Goal: Navigation & Orientation: Find specific page/section

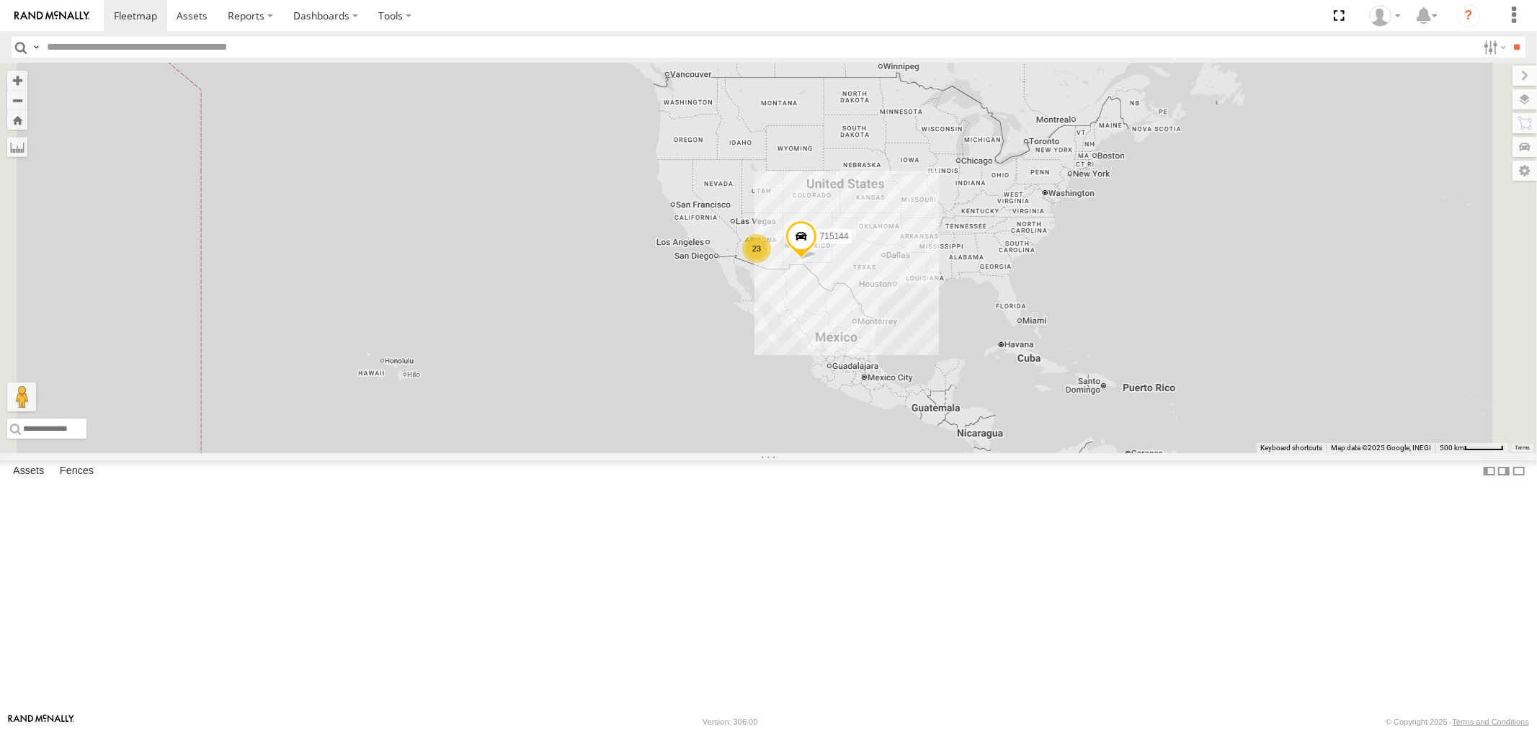
click at [0, 0] on div "715202" at bounding box center [0, 0] width 0 height 0
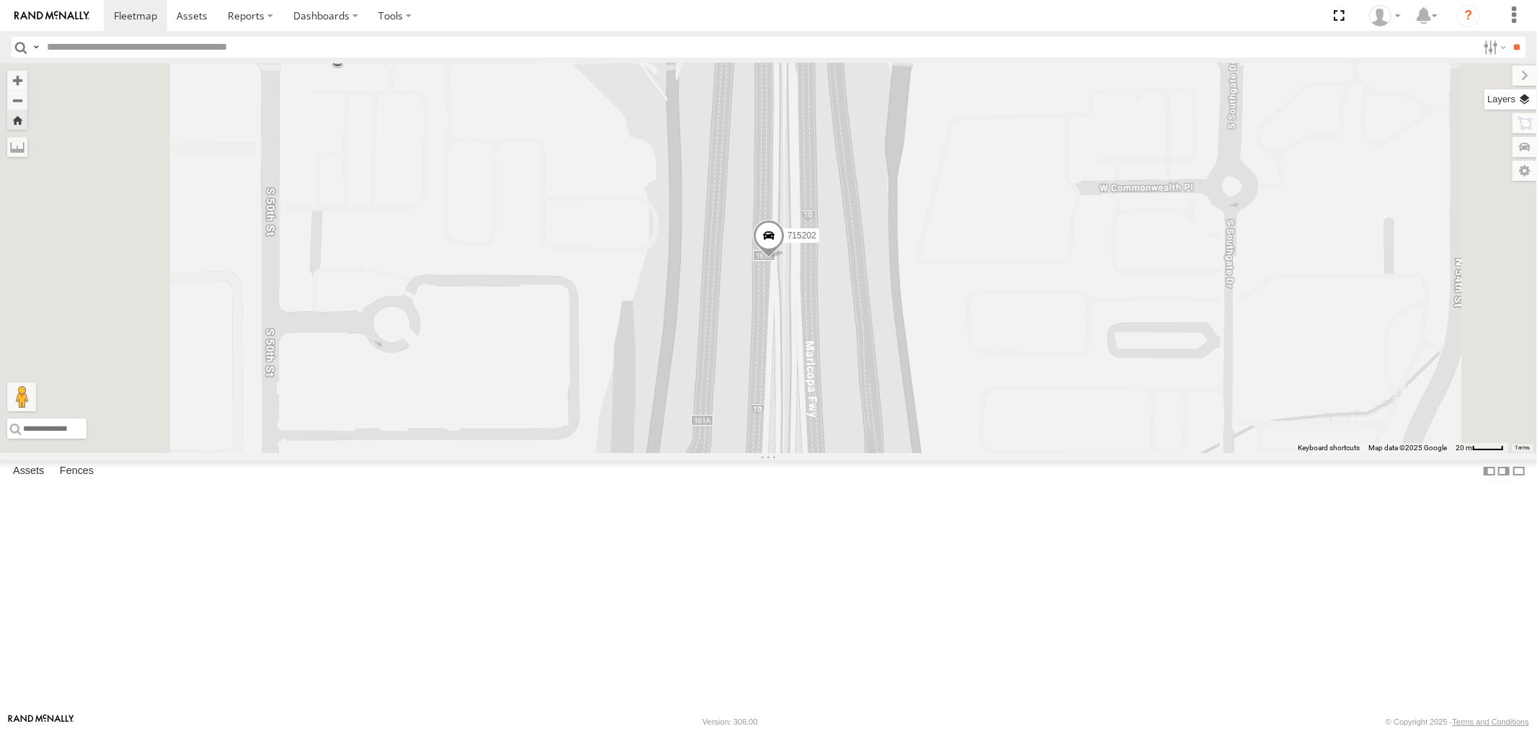
click at [1024, 98] on label at bounding box center [1511, 99] width 53 height 20
click at [0, 0] on div "Basemaps" at bounding box center [0, 0] width 0 height 0
click at [0, 0] on span "Basemaps" at bounding box center [0, 0] width 0 height 0
click at [0, 0] on span "Satellite" at bounding box center [0, 0] width 0 height 0
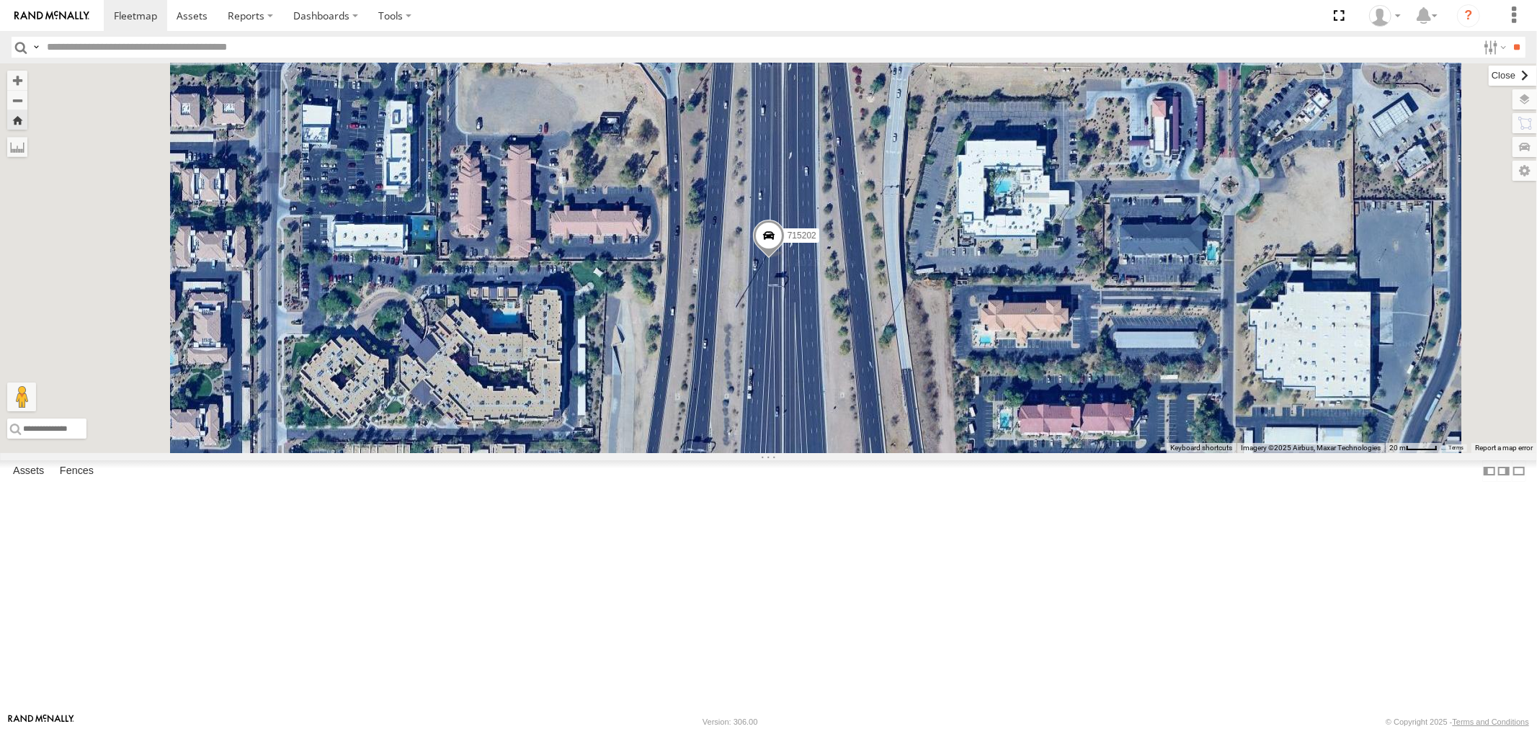
click at [1024, 74] on label at bounding box center [1513, 76] width 48 height 20
click at [127, 17] on span at bounding box center [135, 16] width 43 height 14
